Goal: Share content: Share content

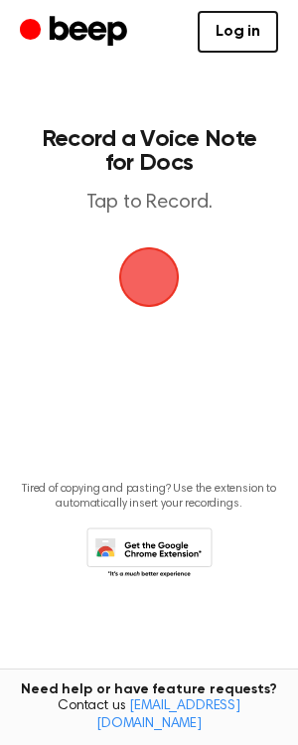
click at [154, 256] on span "button" at bounding box center [149, 277] width 65 height 65
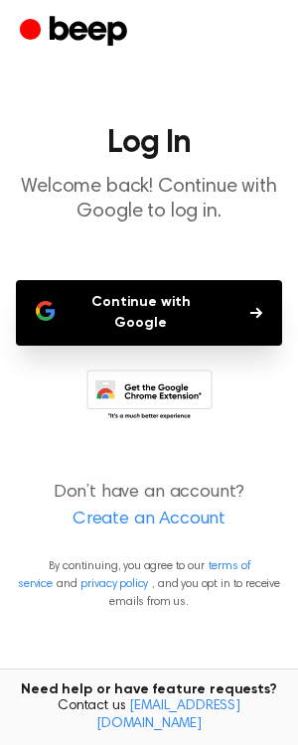
click at [158, 288] on button "Continue with Google" at bounding box center [149, 313] width 266 height 66
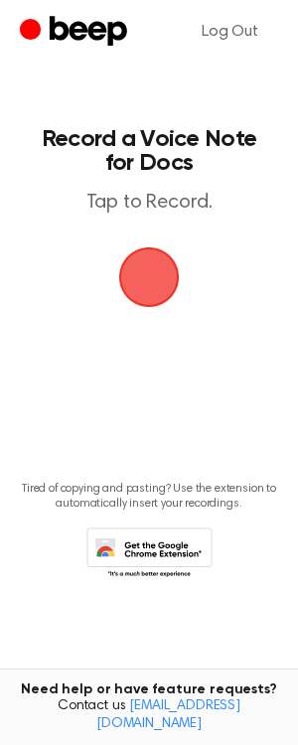
click at [151, 252] on span "button" at bounding box center [149, 277] width 65 height 65
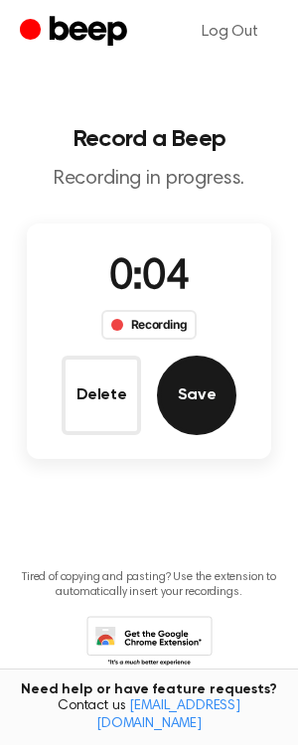
click at [179, 379] on button "Save" at bounding box center [196, 395] width 79 height 79
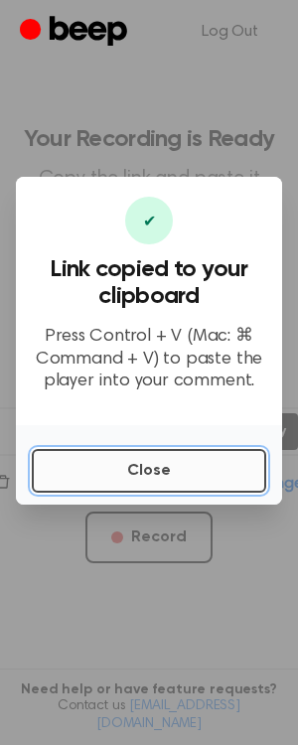
click at [203, 468] on button "Close" at bounding box center [149, 471] width 234 height 44
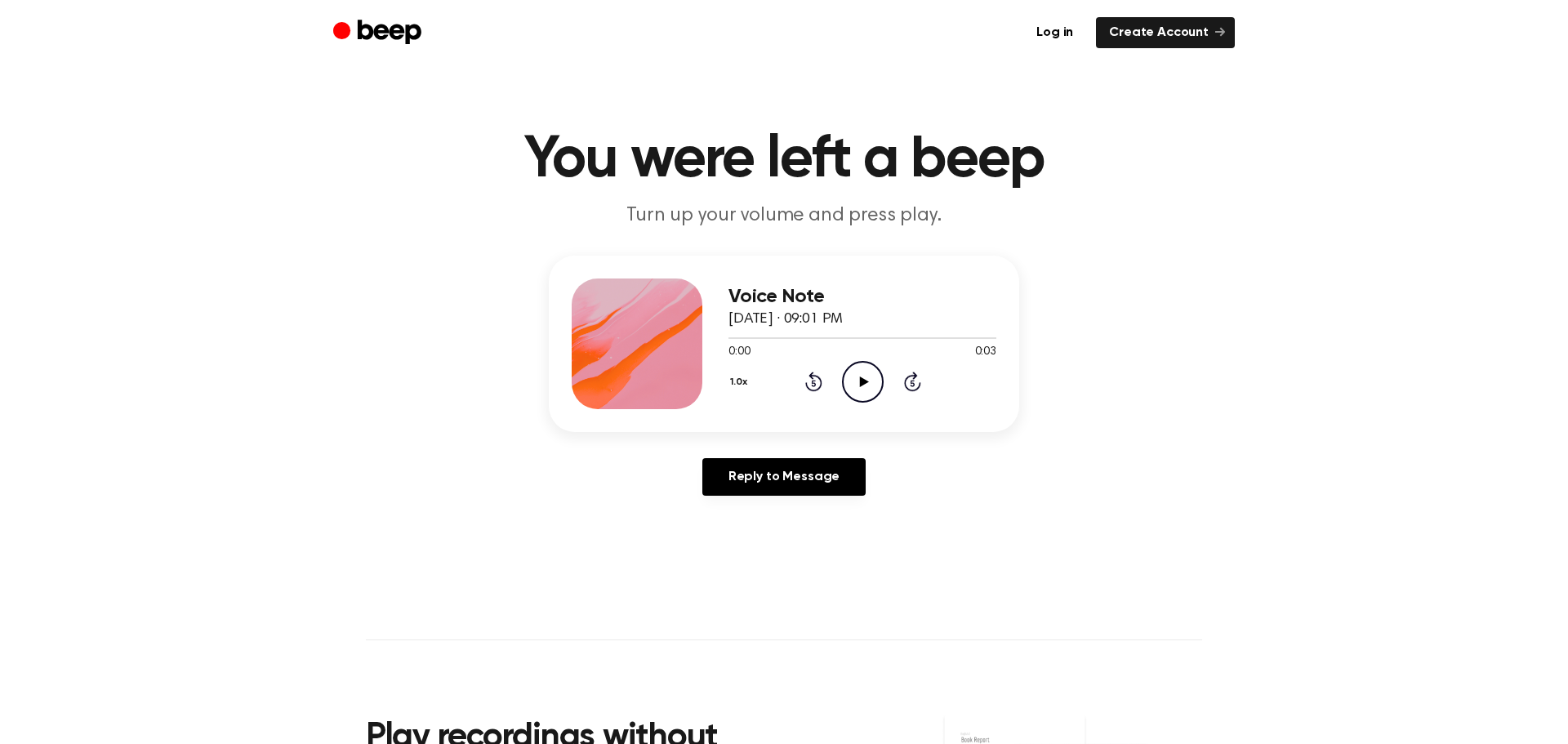
click at [854, 382] on icon "Play Audio" at bounding box center [862, 381] width 42 height 42
click at [853, 382] on icon "Pause Audio" at bounding box center [862, 381] width 42 height 42
click at [817, 377] on icon at bounding box center [814, 381] width 17 height 20
click at [871, 372] on icon "Play Audio" at bounding box center [862, 381] width 42 height 42
click at [855, 365] on icon "Play Audio" at bounding box center [862, 381] width 42 height 42
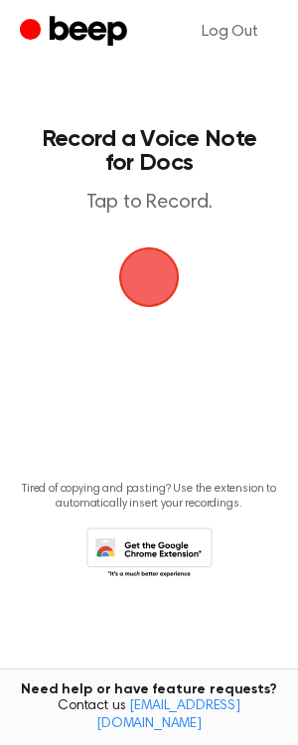
click at [156, 298] on span "button" at bounding box center [148, 276] width 77 height 77
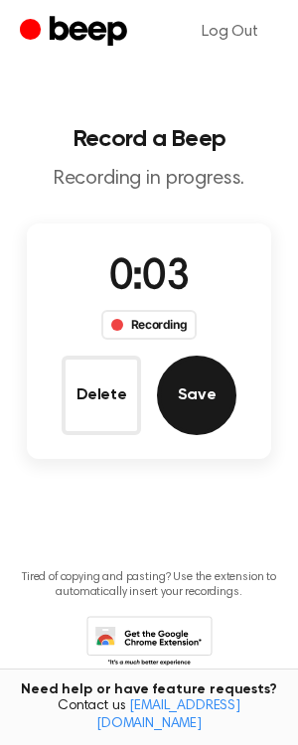
click at [179, 374] on button "Save" at bounding box center [196, 395] width 79 height 79
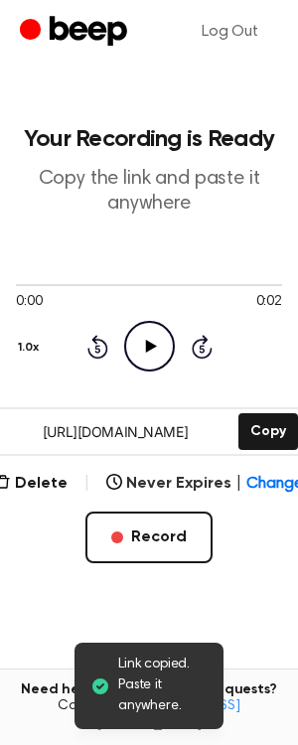
click at [151, 351] on icon "Play Audio" at bounding box center [149, 346] width 51 height 51
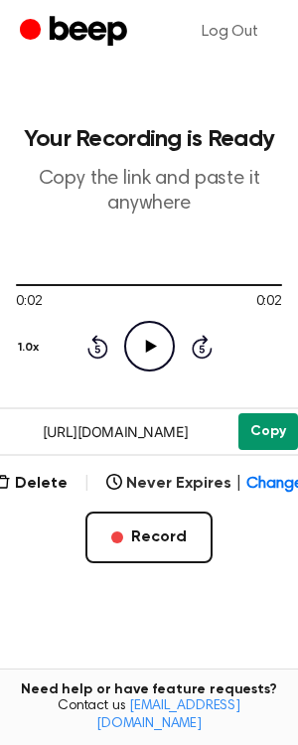
click at [276, 440] on button "Copy" at bounding box center [268, 431] width 60 height 37
